Goal: Information Seeking & Learning: Learn about a topic

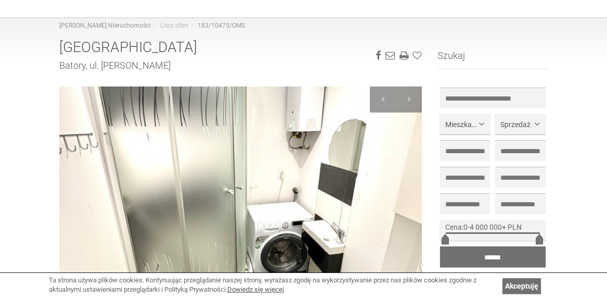
scroll to position [88, 0]
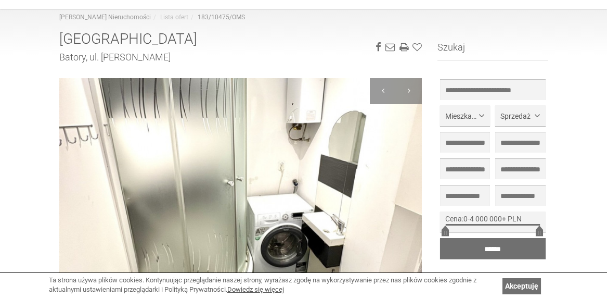
click at [318, 145] on img at bounding box center [240, 181] width 363 height 206
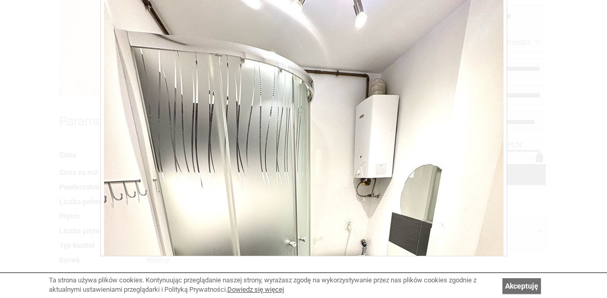
scroll to position [297, 0]
